Goal: Find specific page/section: Find specific page/section

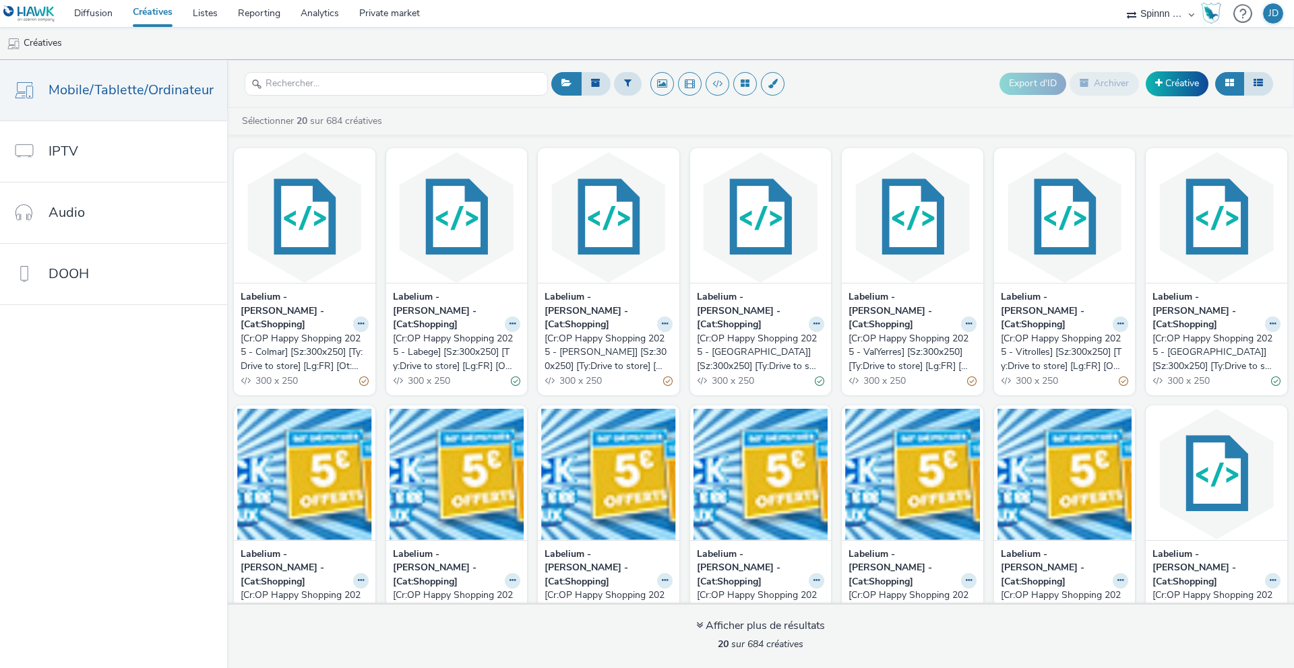
select select "3577b0fe-1e1b-4f05-a15f-27ee59b5ca2b"
click at [88, 15] on link "Diffusion" at bounding box center [93, 13] width 59 height 27
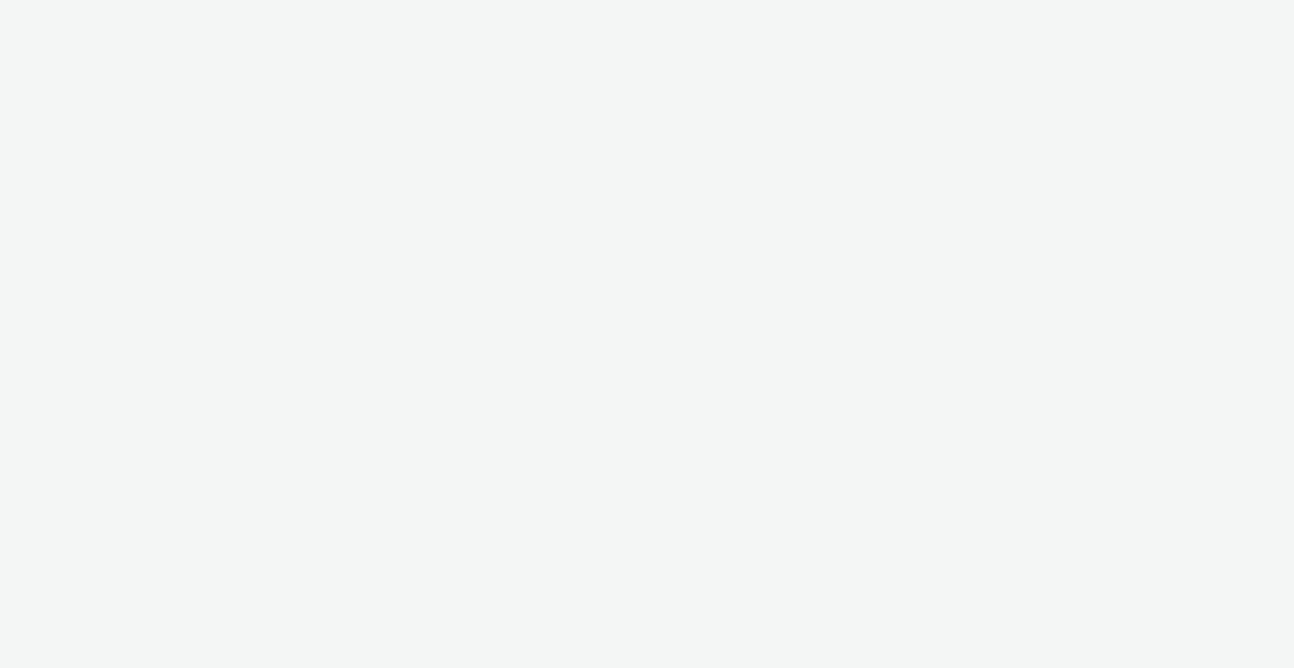
select select "3577b0fe-1e1b-4f05-a15f-27ee59b5ca2b"
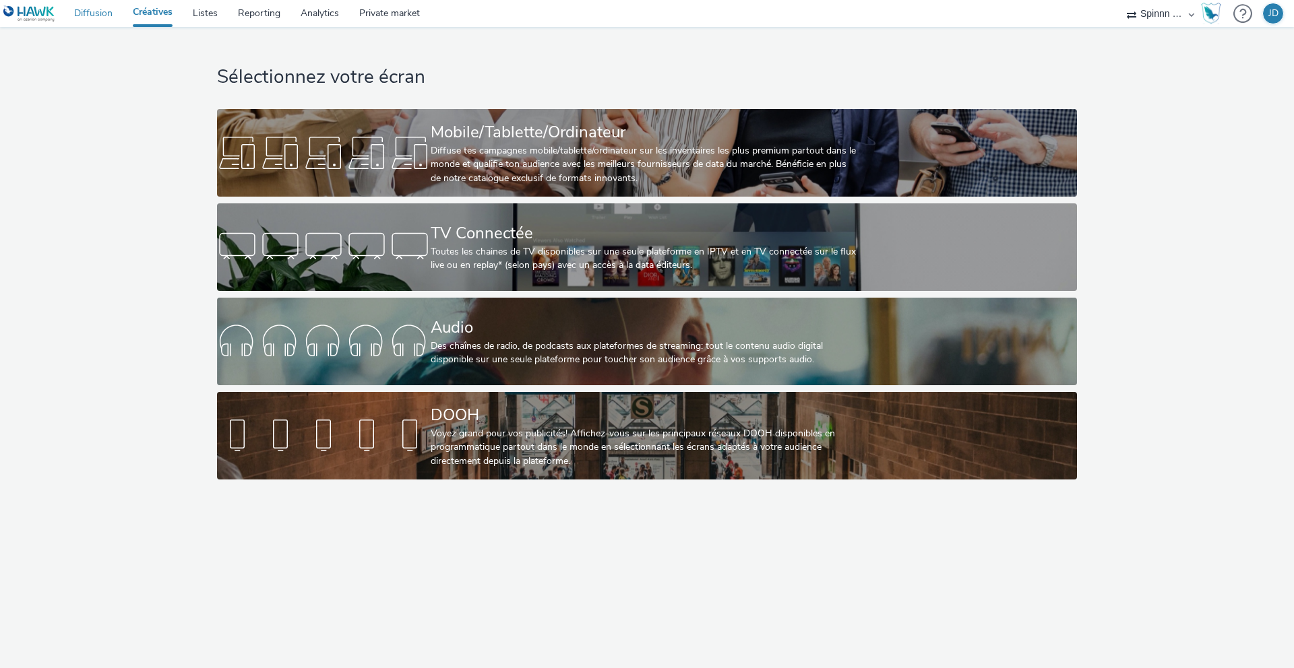
click at [84, 19] on link "Diffusion" at bounding box center [93, 13] width 59 height 27
